Goal: Task Accomplishment & Management: Use online tool/utility

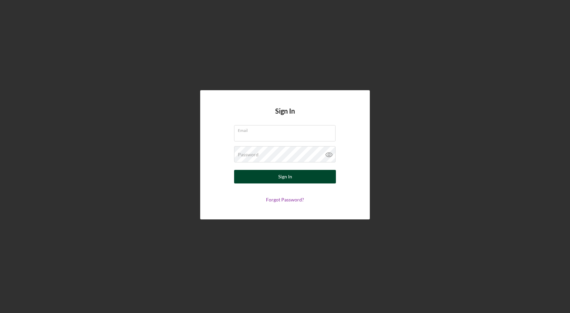
type input "[EMAIL_ADDRESS][DOMAIN_NAME]"
click at [288, 176] on div "Sign In" at bounding box center [285, 177] width 14 height 14
